Goal: Task Accomplishment & Management: Use online tool/utility

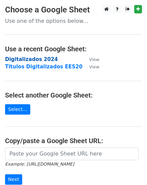
click at [32, 60] on strong "Digitalizados 2024" at bounding box center [31, 59] width 53 height 6
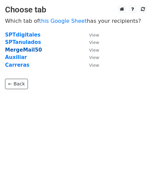
click at [26, 52] on strong "MergeMail50" at bounding box center [23, 50] width 37 height 6
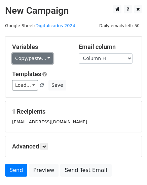
click at [42, 60] on link "Copy/paste..." at bounding box center [32, 58] width 41 height 10
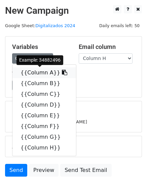
click at [42, 74] on link "{{Column A}}" at bounding box center [43, 73] width 63 height 11
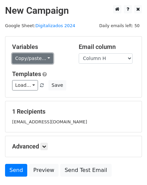
click at [46, 59] on link "Copy/paste..." at bounding box center [32, 58] width 41 height 10
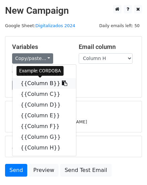
click at [45, 83] on link "{{Column B}}" at bounding box center [43, 83] width 63 height 11
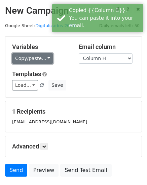
click at [43, 59] on link "Copy/paste..." at bounding box center [32, 58] width 41 height 10
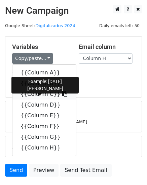
click at [43, 93] on link "{{Column C}}" at bounding box center [43, 94] width 63 height 11
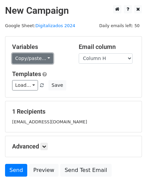
click at [39, 59] on link "Copy/paste..." at bounding box center [32, 58] width 41 height 10
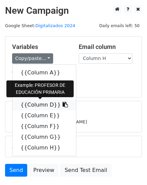
click at [39, 106] on link "{{Column D}}" at bounding box center [43, 105] width 63 height 11
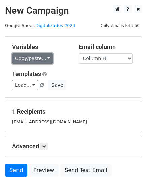
click at [38, 60] on link "Copy/paste..." at bounding box center [32, 58] width 41 height 10
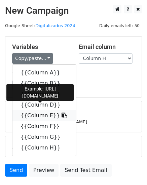
click at [38, 116] on link "{{Column E}}" at bounding box center [43, 116] width 63 height 11
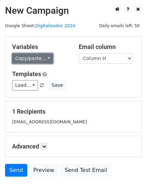
click at [45, 57] on link "Copy/paste..." at bounding box center [32, 58] width 41 height 10
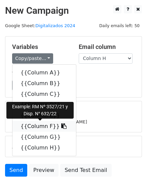
click at [40, 128] on link "{{Column F}}" at bounding box center [43, 126] width 63 height 11
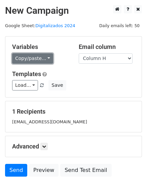
click at [41, 60] on link "Copy/paste..." at bounding box center [32, 58] width 41 height 10
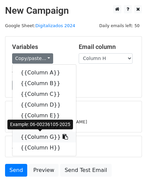
click at [39, 137] on link "{{Column G}}" at bounding box center [43, 137] width 63 height 11
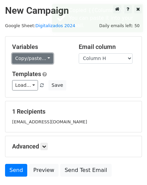
click at [46, 59] on link "Copy/paste..." at bounding box center [32, 58] width 41 height 10
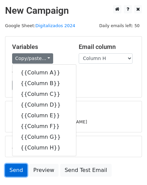
click at [13, 171] on link "Send" at bounding box center [16, 170] width 22 height 13
